Goal: Task Accomplishment & Management: Manage account settings

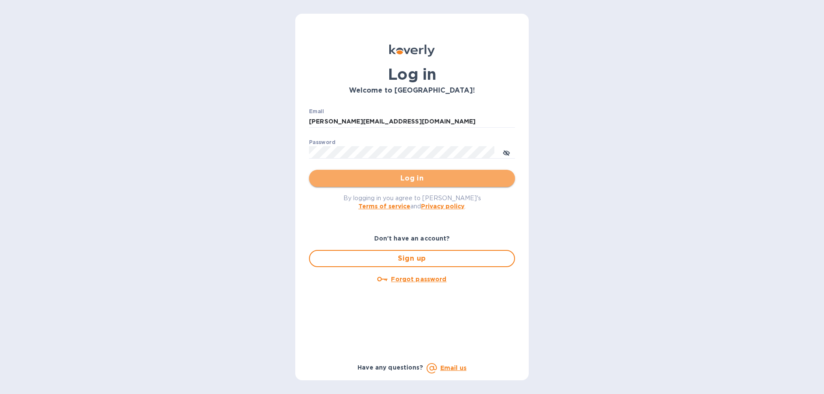
click at [412, 177] on span "Log in" at bounding box center [412, 178] width 192 height 10
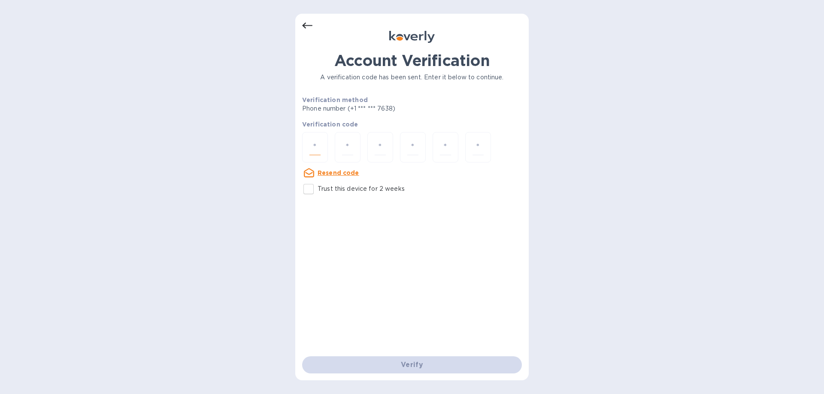
click at [320, 152] on input "number" at bounding box center [314, 147] width 11 height 16
type input "9"
type input "6"
type input "2"
type input "1"
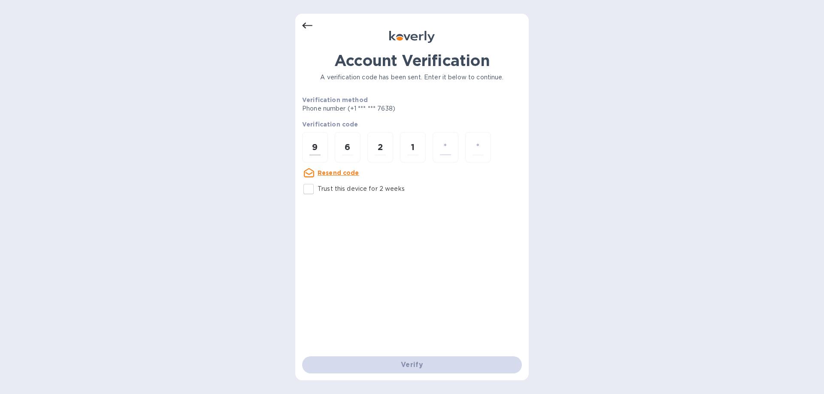
type input "4"
type input "2"
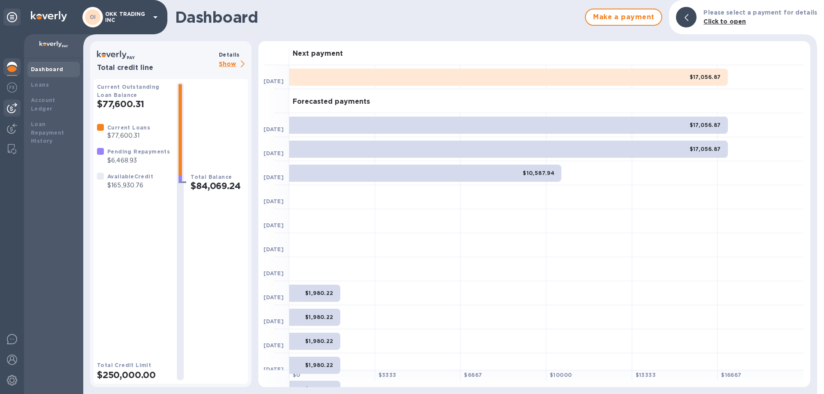
click at [12, 104] on img at bounding box center [12, 108] width 10 height 10
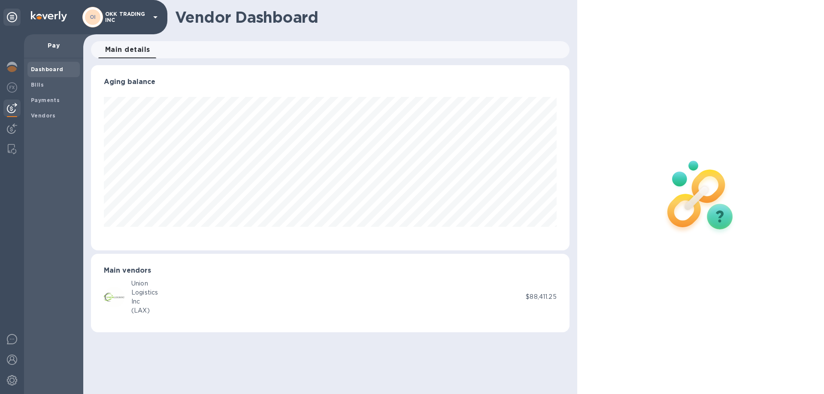
scroll to position [185, 478]
click at [50, 114] on b "Vendors" at bounding box center [43, 115] width 25 height 6
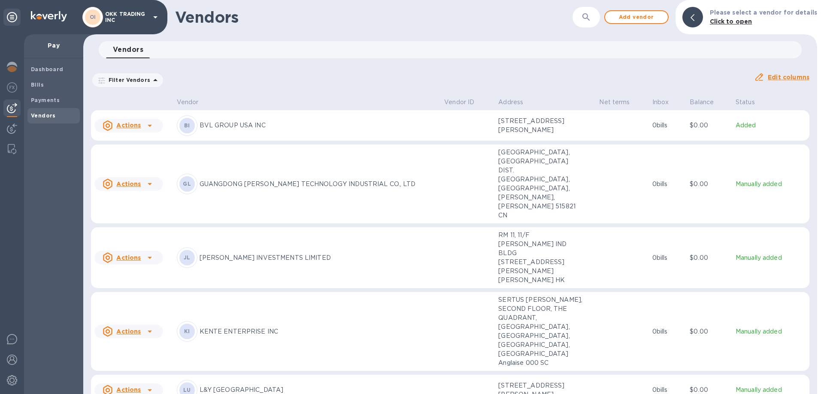
click at [135, 328] on u "Actions" at bounding box center [128, 331] width 24 height 7
click at [142, 305] on b "Add new bill" at bounding box center [138, 306] width 40 height 7
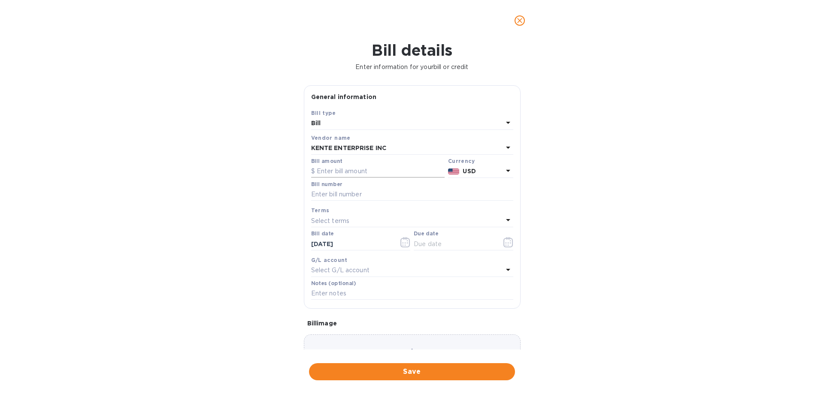
click at [370, 177] on input "text" at bounding box center [377, 171] width 133 height 13
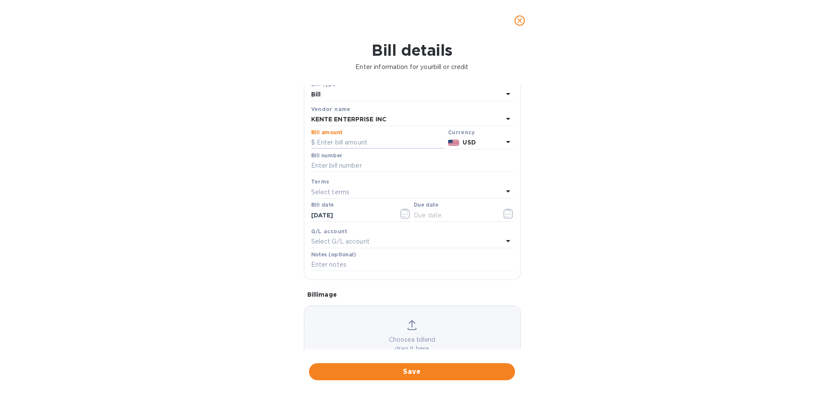
scroll to position [57, 0]
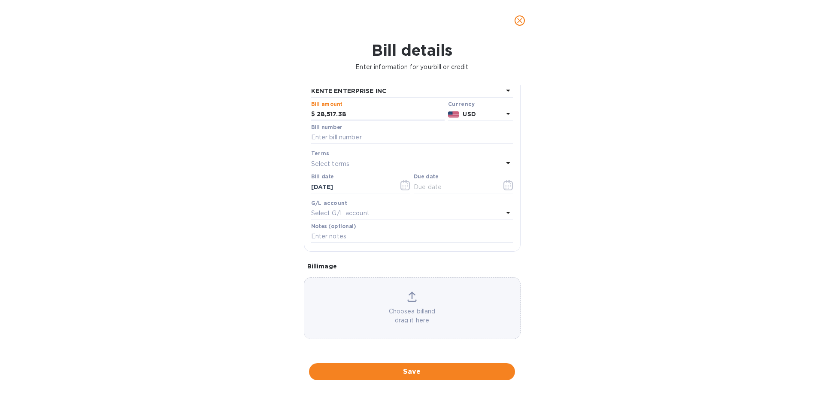
type input "28,517.38"
type input "OKK-1226-1"
click at [504, 185] on icon "button" at bounding box center [508, 185] width 10 height 10
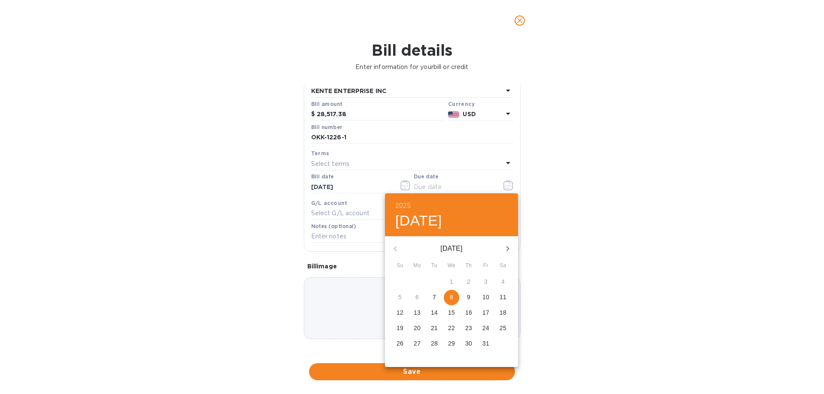
click at [453, 301] on p "8" at bounding box center [451, 297] width 3 height 9
type input "[DATE]"
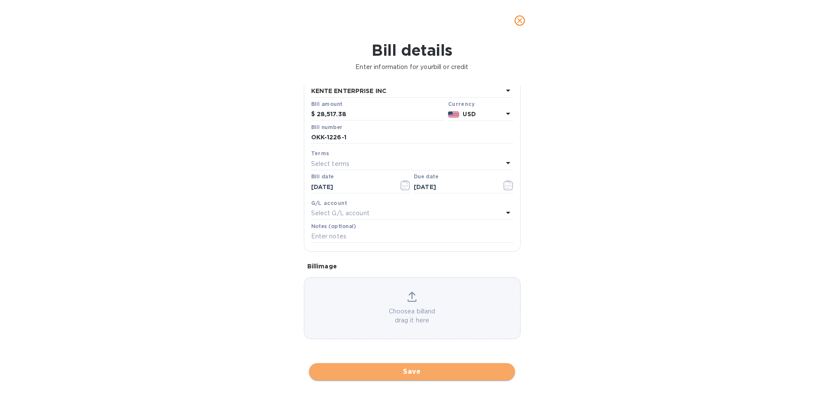
click at [435, 372] on span "Save" at bounding box center [412, 372] width 192 height 10
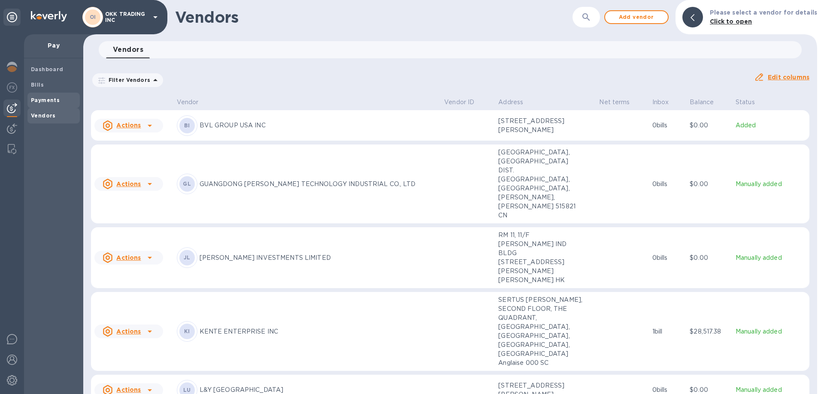
click at [48, 99] on b "Payments" at bounding box center [45, 100] width 29 height 6
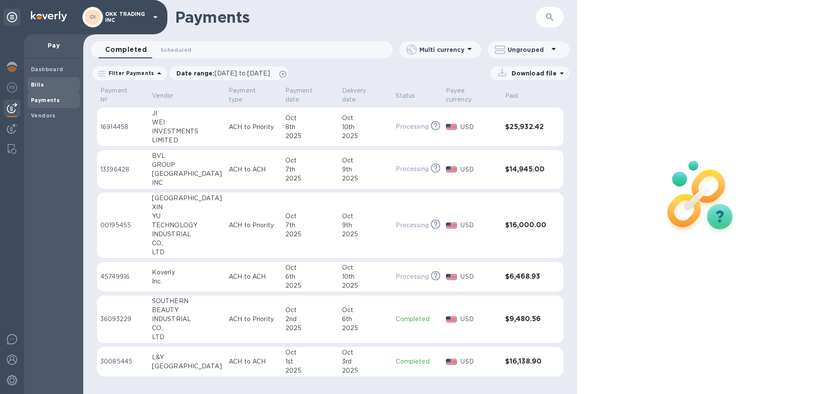
click at [37, 82] on b "Bills" at bounding box center [37, 85] width 13 height 6
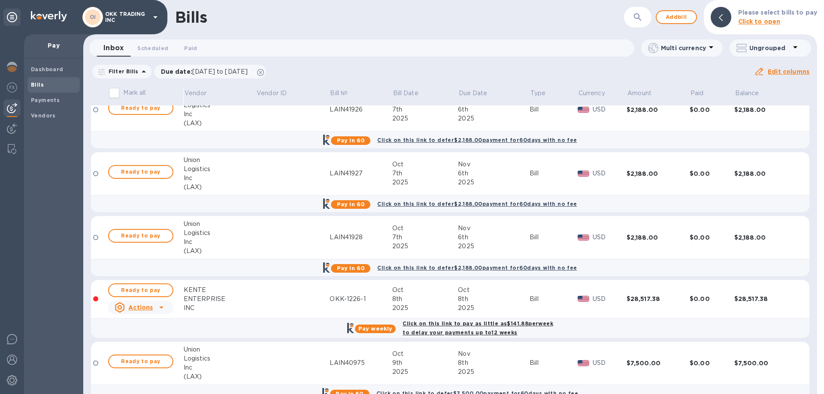
scroll to position [2658, 0]
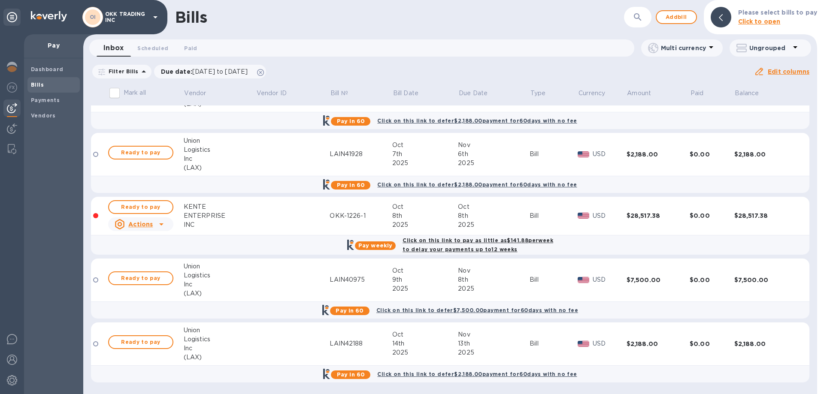
click at [462, 245] on div "Click on this link to pay as little as $141.88 per week to delay your payments …" at bounding box center [478, 244] width 154 height 21
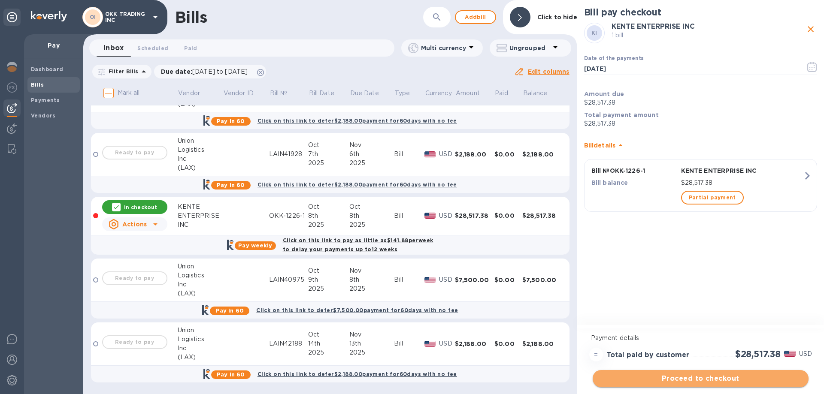
click at [707, 379] on span "Proceed to checkout" at bounding box center [700, 379] width 202 height 10
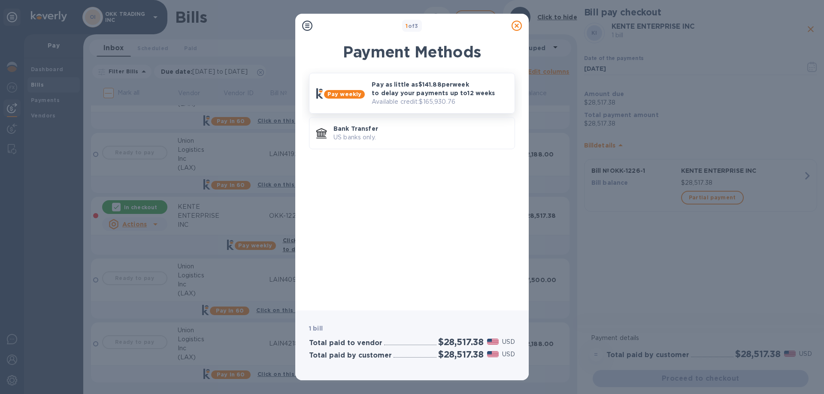
click at [413, 93] on p "Pay as little as $141.88 per week to delay your payments up to 12 weeks" at bounding box center [440, 88] width 136 height 17
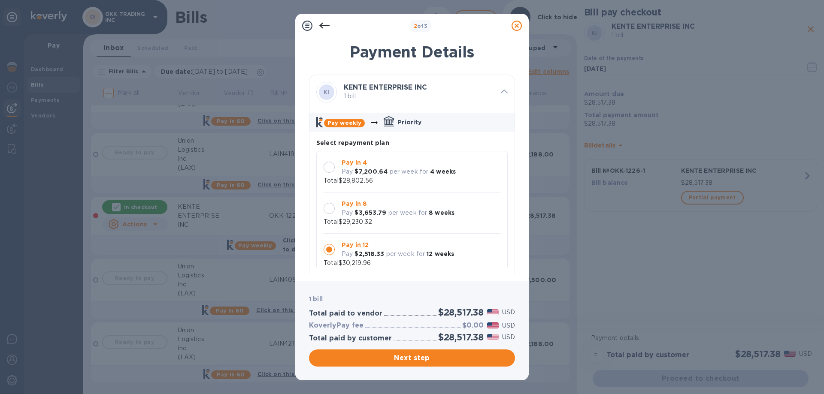
scroll to position [8, 0]
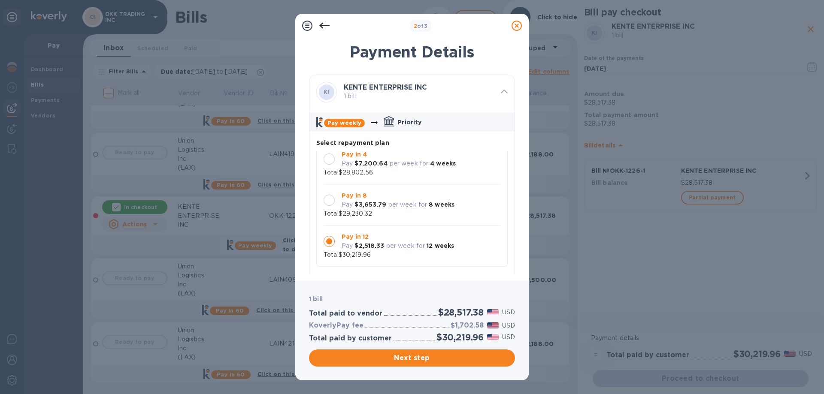
click at [329, 200] on div at bounding box center [329, 200] width 11 height 11
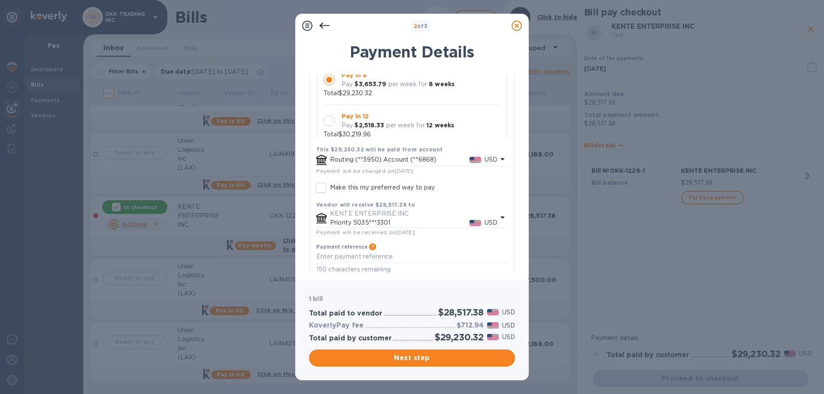
scroll to position [161, 0]
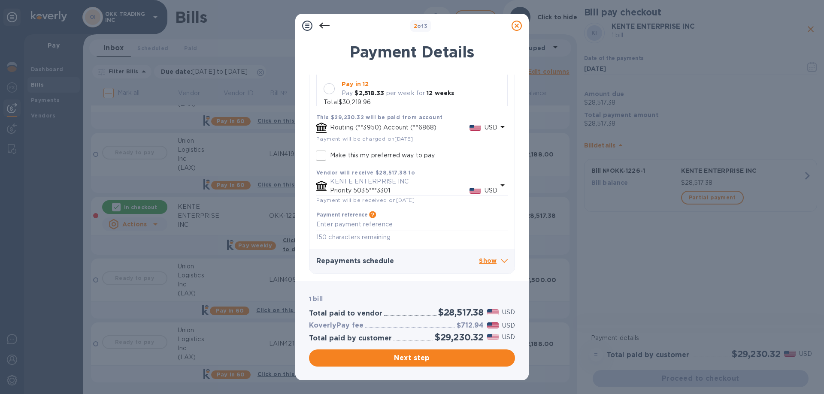
click at [491, 260] on p "Show" at bounding box center [493, 261] width 29 height 11
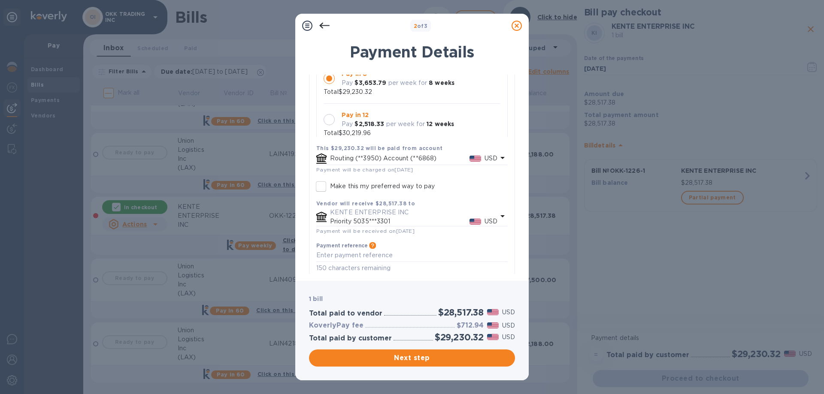
scroll to position [179, 0]
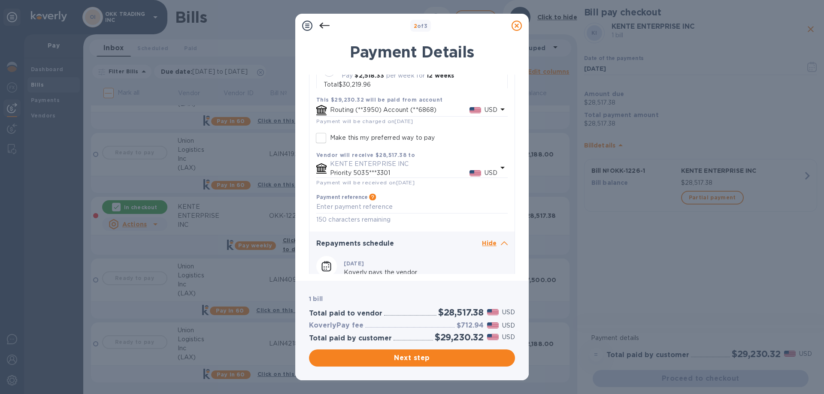
click at [499, 169] on icon at bounding box center [502, 168] width 10 height 10
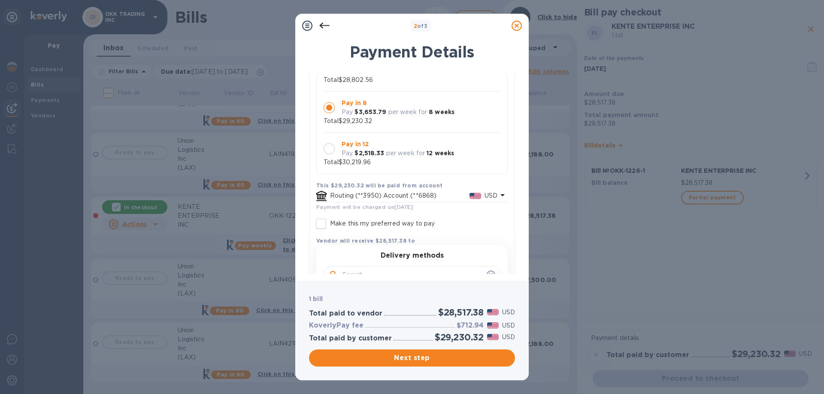
scroll to position [172, 0]
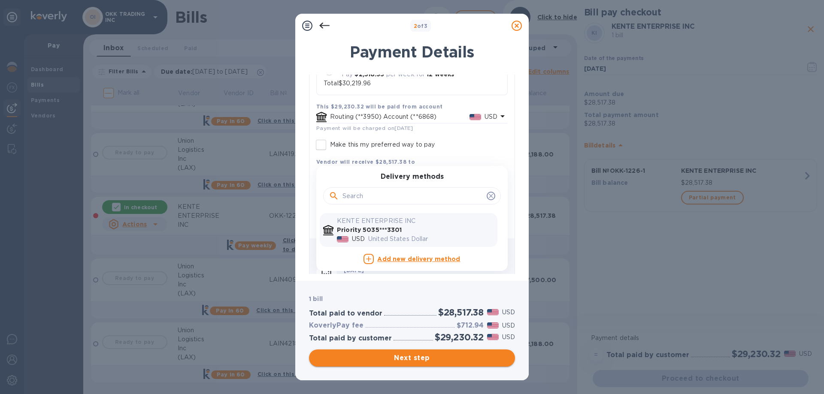
click at [399, 353] on button "Next step" at bounding box center [412, 358] width 206 height 17
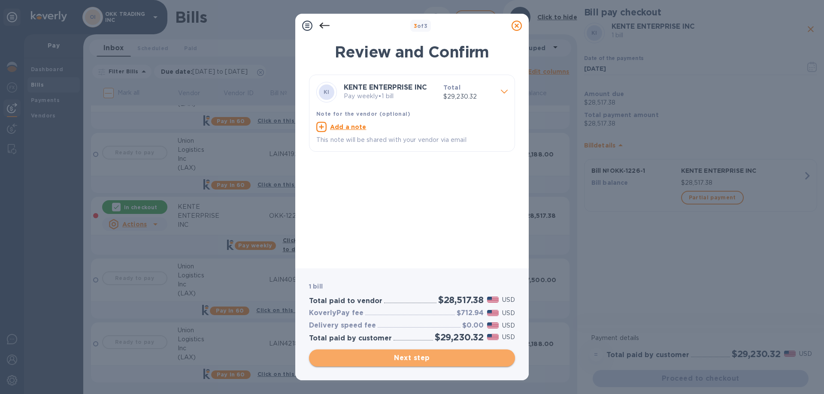
click at [415, 358] on span "Next step" at bounding box center [412, 358] width 192 height 10
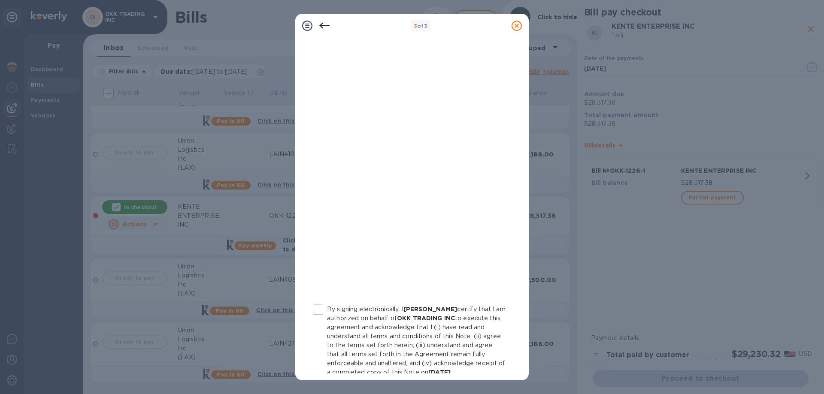
scroll to position [85, 0]
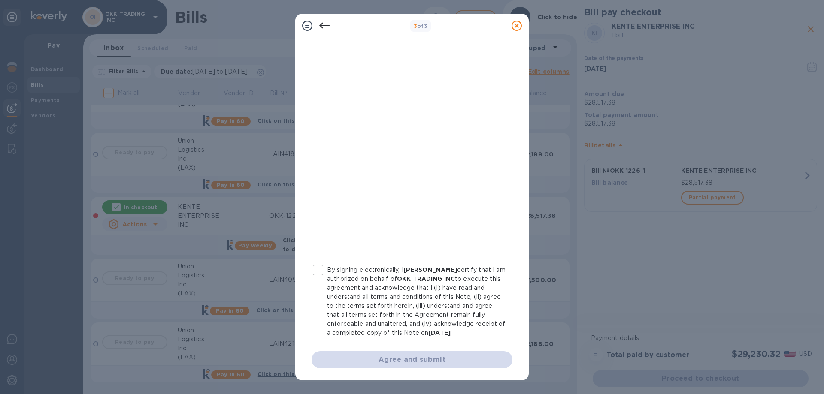
click at [318, 271] on input "By signing electronically, I [PERSON_NAME] certify that I am authorized on beha…" at bounding box center [318, 270] width 18 height 18
checkbox input "true"
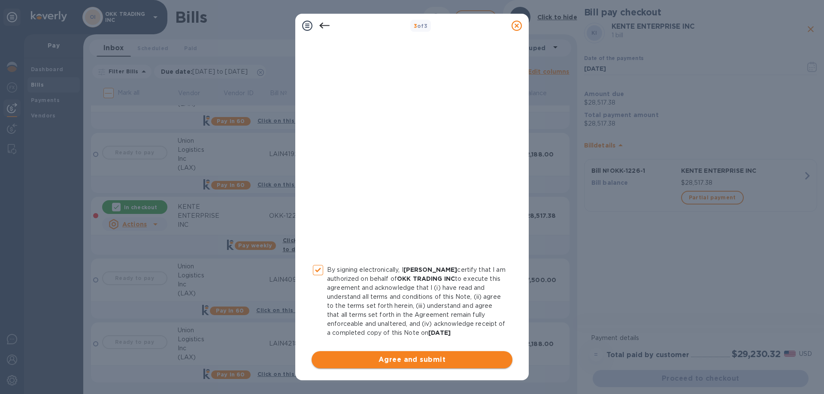
click at [410, 360] on span "Agree and submit" at bounding box center [411, 360] width 187 height 10
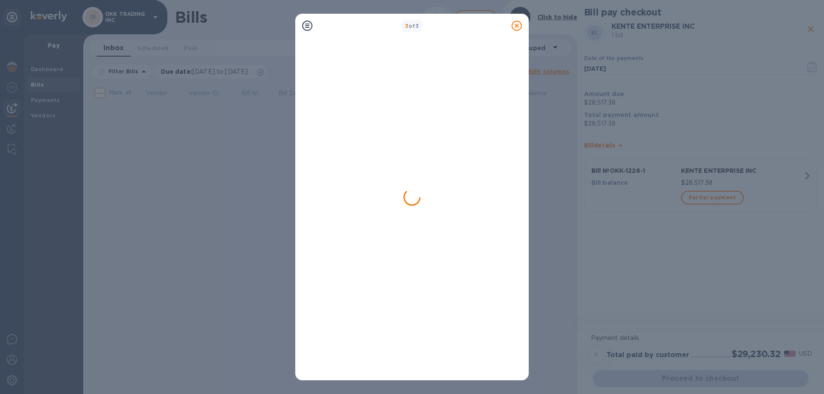
scroll to position [0, 0]
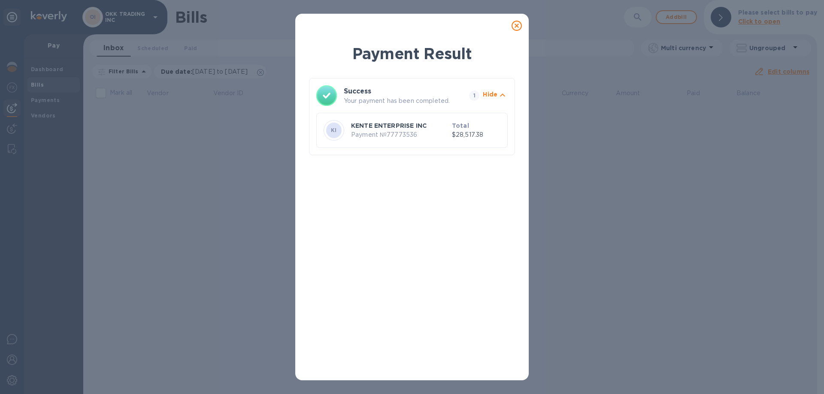
click at [518, 26] on icon at bounding box center [516, 26] width 10 height 10
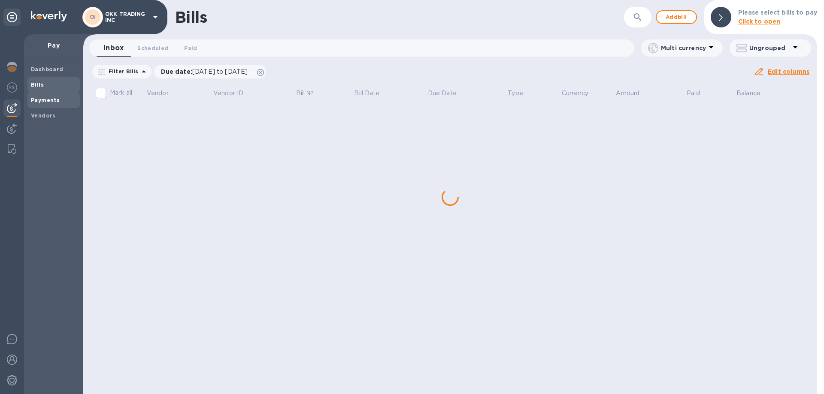
click at [51, 98] on b "Payments" at bounding box center [45, 100] width 29 height 6
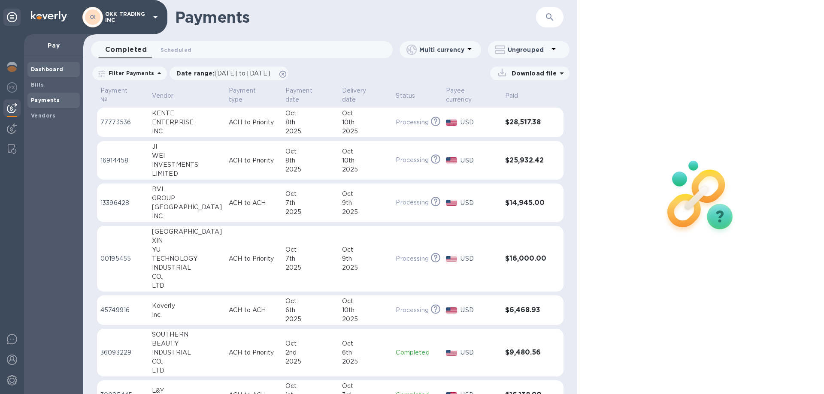
click at [48, 70] on b "Dashboard" at bounding box center [47, 69] width 33 height 6
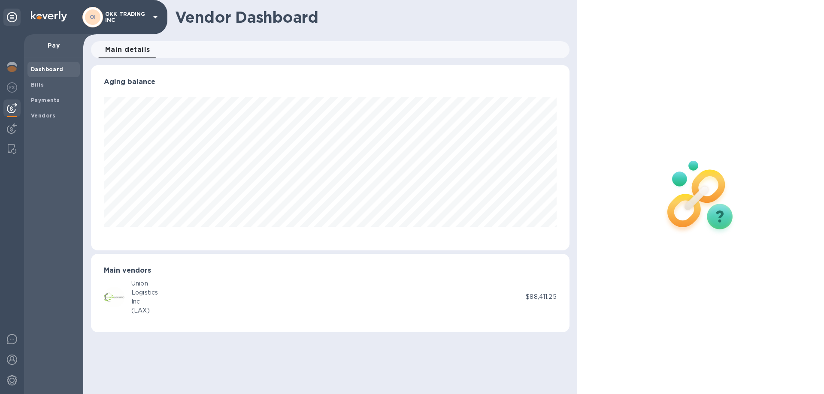
scroll to position [185, 478]
click at [12, 87] on img at bounding box center [12, 87] width 10 height 10
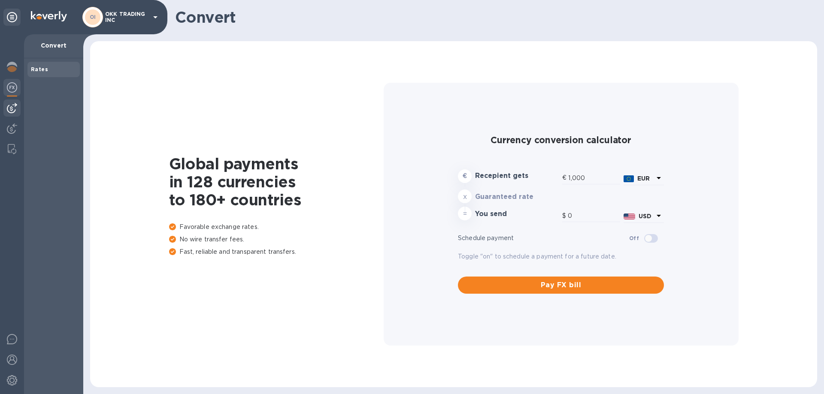
click at [9, 105] on img at bounding box center [12, 108] width 10 height 10
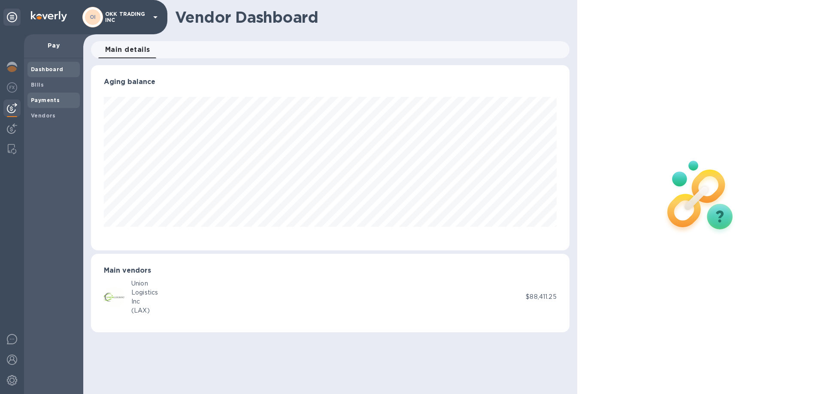
scroll to position [185, 478]
click at [53, 102] on b "Payments" at bounding box center [45, 100] width 29 height 6
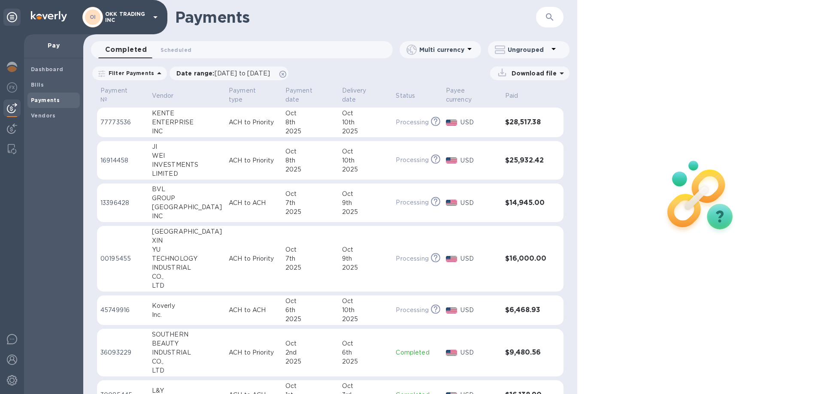
click at [125, 118] on p "77773536" at bounding box center [122, 122] width 45 height 9
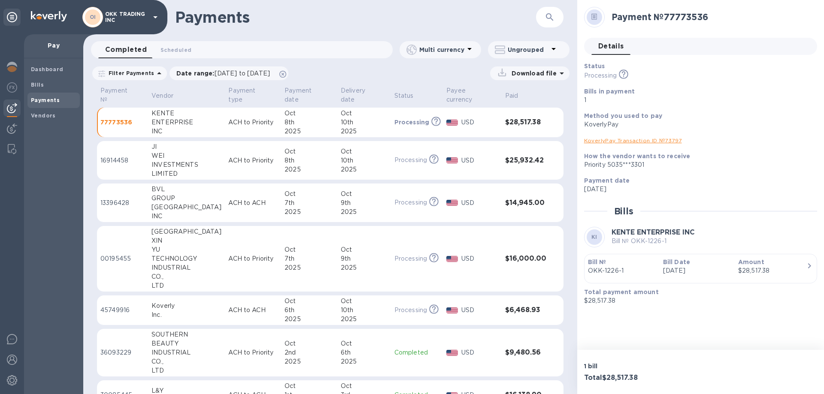
click at [654, 139] on link "KoverlyPay Transaction ID № 73797" at bounding box center [633, 140] width 98 height 6
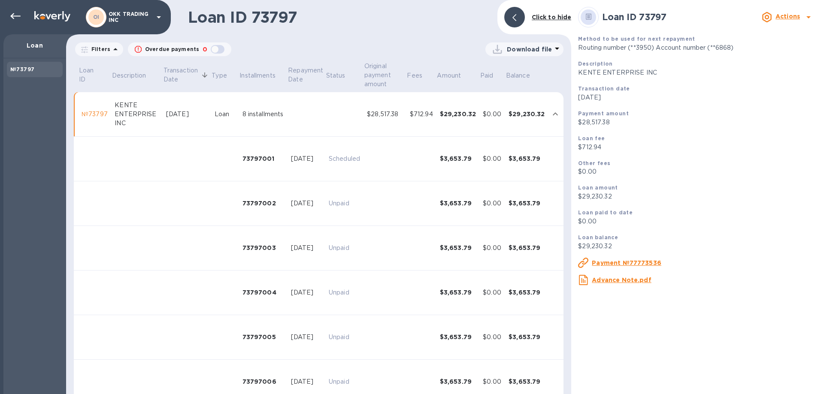
click at [532, 49] on p "Download file" at bounding box center [529, 49] width 45 height 9
click at [515, 92] on li "PDF file" at bounding box center [525, 94] width 58 height 24
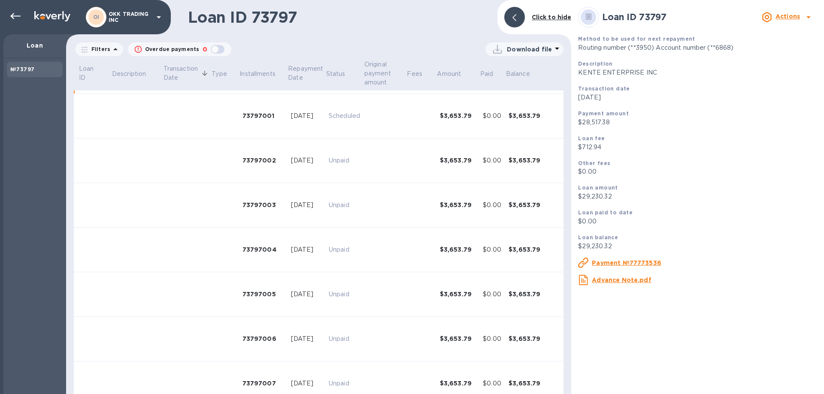
click at [127, 18] on p "OKK TRADING INC" at bounding box center [130, 17] width 43 height 12
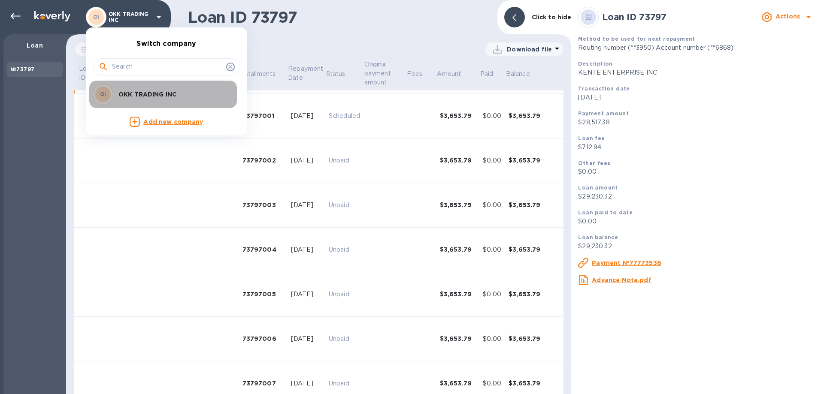
click at [113, 96] on div "OI" at bounding box center [103, 94] width 21 height 21
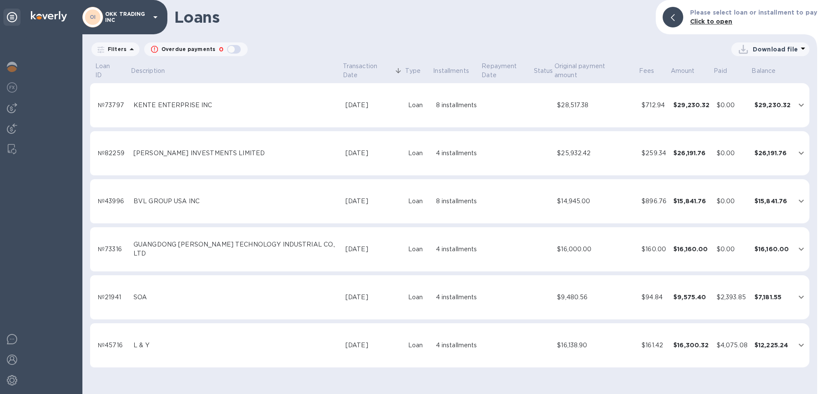
click at [139, 18] on p "OKK TRADING INC" at bounding box center [126, 17] width 43 height 12
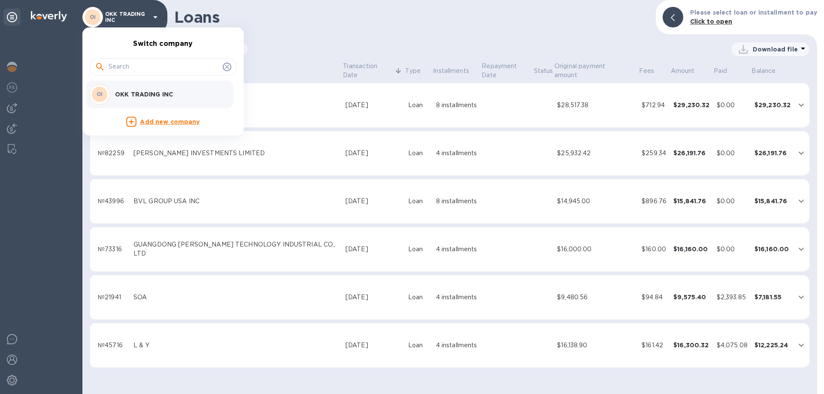
click at [14, 360] on div at bounding box center [412, 197] width 824 height 394
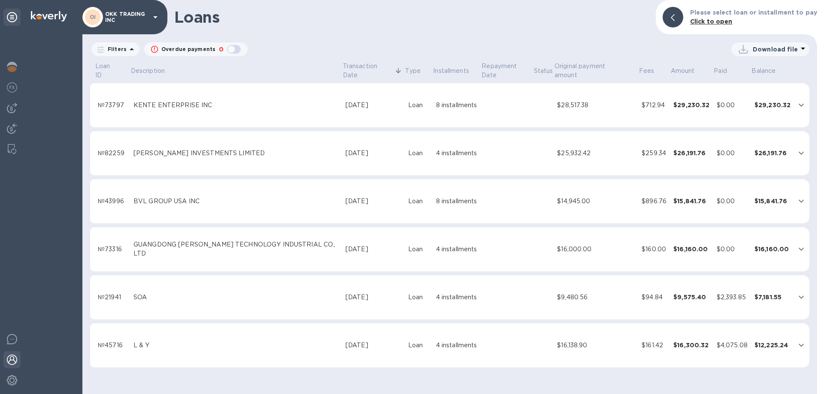
click at [12, 360] on img at bounding box center [12, 360] width 10 height 10
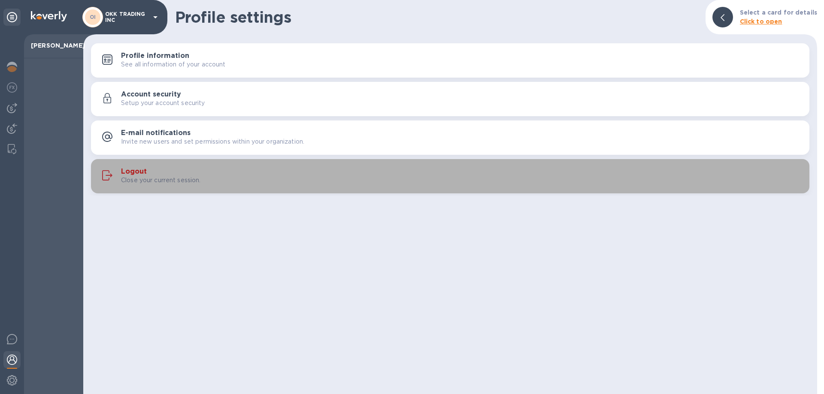
click at [145, 171] on h3 "Logout" at bounding box center [134, 172] width 26 height 8
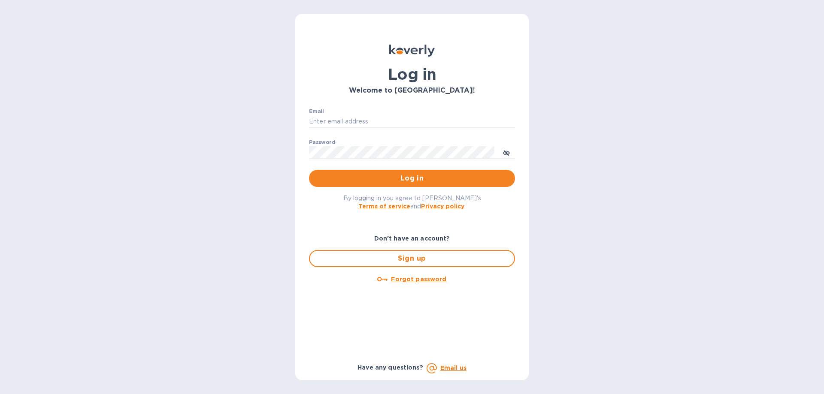
type input "elaine@okktoys.com"
